Goal: Information Seeking & Learning: Learn about a topic

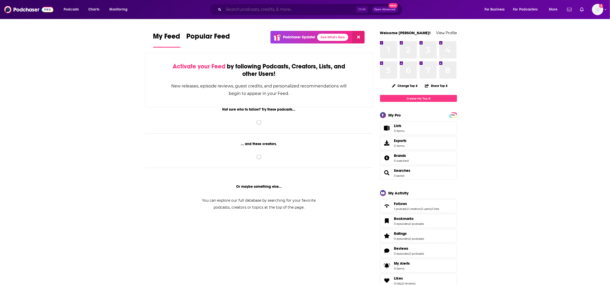
click at [287, 9] on input "Search podcasts, credits, & more..." at bounding box center [290, 9] width 133 height 8
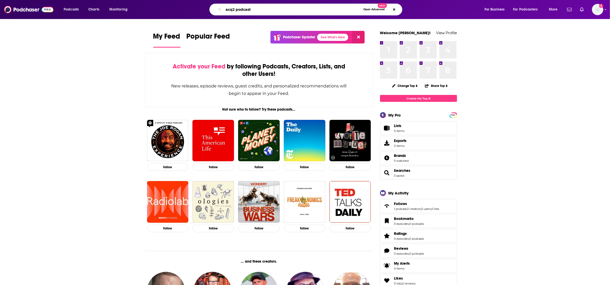
type input "acq2 podcast"
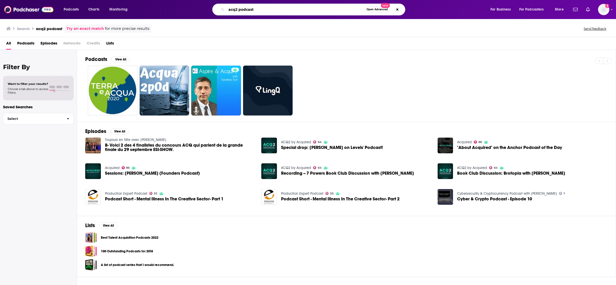
click at [256, 11] on input "acq2 podcast" at bounding box center [295, 9] width 138 height 8
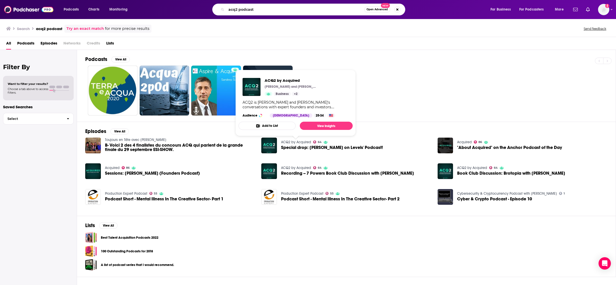
click at [295, 142] on link "ACQ2 by Acquired" at bounding box center [296, 142] width 30 height 4
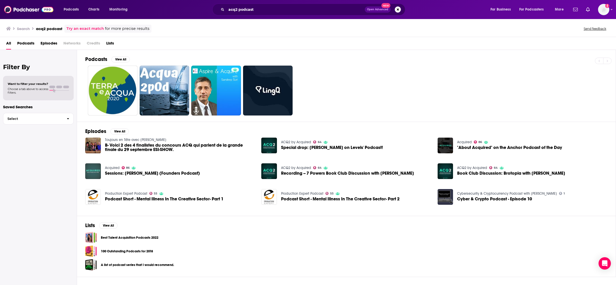
click at [90, 168] on img "Sessions: David Senra (Founders Podcast)" at bounding box center [93, 171] width 16 height 16
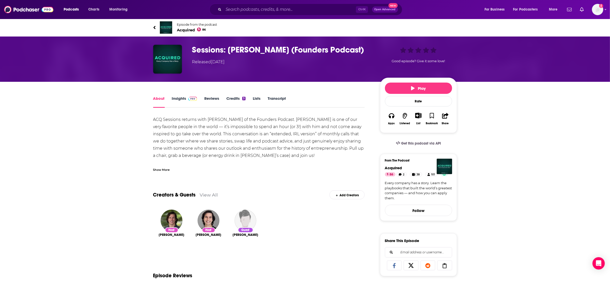
click at [186, 97] on span at bounding box center [191, 98] width 11 height 5
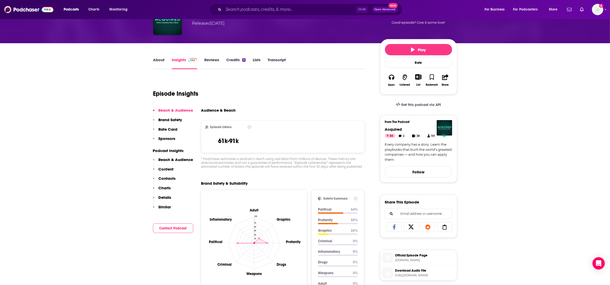
scroll to position [77, 0]
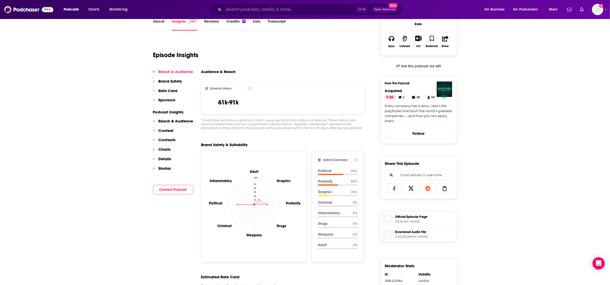
click at [293, 122] on div "* Podchaser estimates a podcast’s reach using real data from millions of device…" at bounding box center [283, 124] width 164 height 12
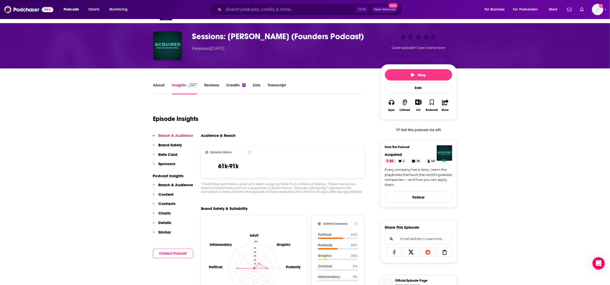
scroll to position [0, 0]
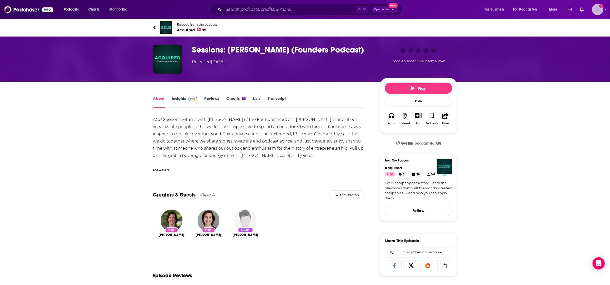
click at [602, 10] on img "Logged in as jefuchs" at bounding box center [597, 9] width 11 height 11
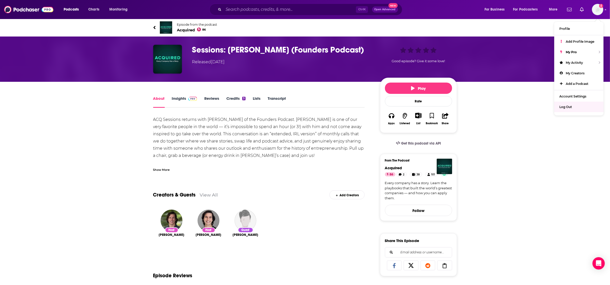
click at [533, 157] on div "About Insights Reviews Credits 3 Lists Transcript ACQ Sessions returns with [PE…" at bounding box center [305, 283] width 610 height 402
